Goal: Task Accomplishment & Management: Manage account settings

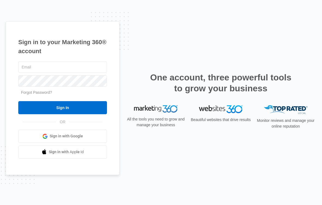
click at [43, 64] on input "text" at bounding box center [62, 66] width 89 height 11
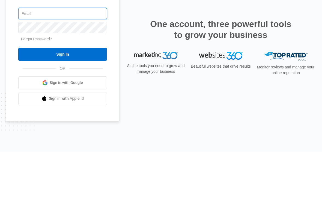
click at [37, 61] on input "text" at bounding box center [62, 66] width 89 height 11
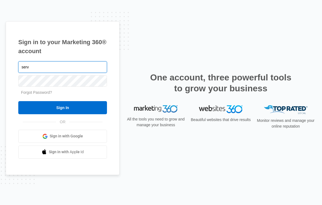
click at [46, 67] on input "serv" at bounding box center [62, 66] width 89 height 11
click at [42, 67] on input "ser" at bounding box center [62, 66] width 89 height 11
type input "[EMAIL_ADDRESS][DOMAIN_NAME]"
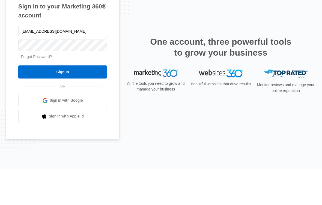
click at [49, 101] on input "Sign In" at bounding box center [62, 107] width 89 height 13
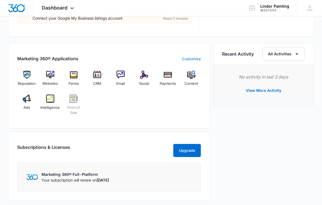
scroll to position [319, 0]
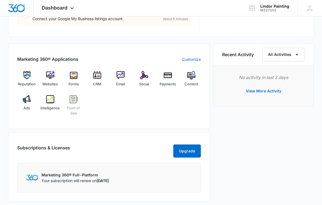
click at [266, 90] on button "View More Activity" at bounding box center [264, 91] width 46 height 13
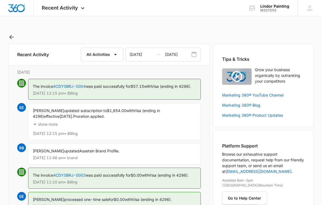
click at [13, 37] on icon "button" at bounding box center [11, 37] width 4 height 4
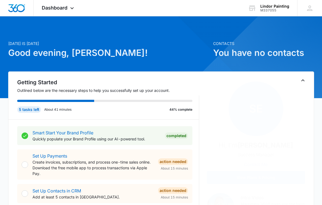
click at [69, 6] on div "Dashboard Apps Reputation Websites Forms CRM Email Social Payments POS Content …" at bounding box center [59, 8] width 50 height 16
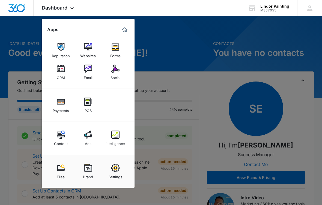
click at [296, 110] on div at bounding box center [161, 102] width 322 height 205
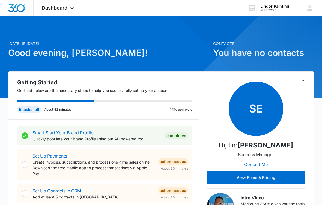
click at [272, 5] on div "Lindor Painting" at bounding box center [275, 6] width 29 height 4
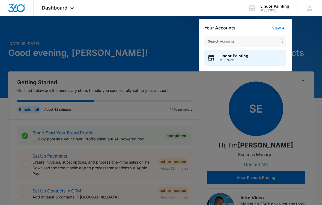
click at [251, 58] on div "Lindor Painting M337055" at bounding box center [246, 58] width 82 height 16
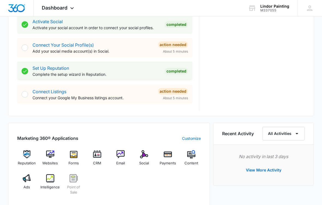
scroll to position [244, 0]
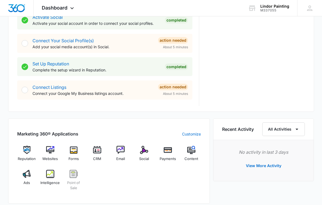
click at [26, 176] on img at bounding box center [27, 174] width 8 height 8
